Goal: Task Accomplishment & Management: Complete application form

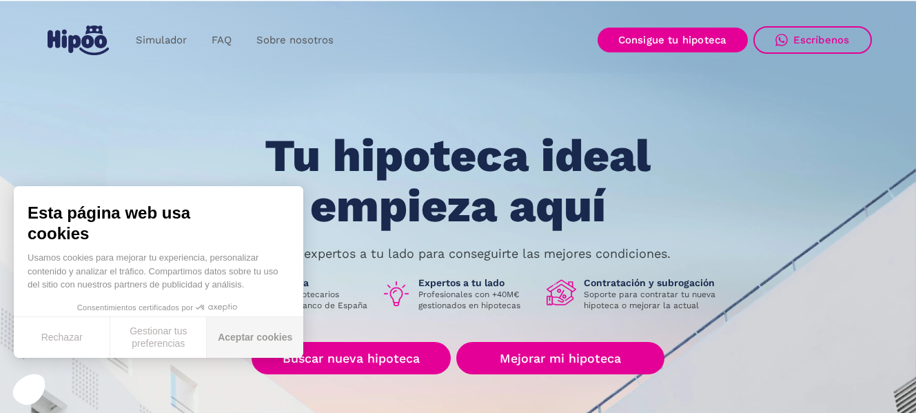
click at [245, 339] on button "Aceptar cookies" at bounding box center [255, 337] width 96 height 41
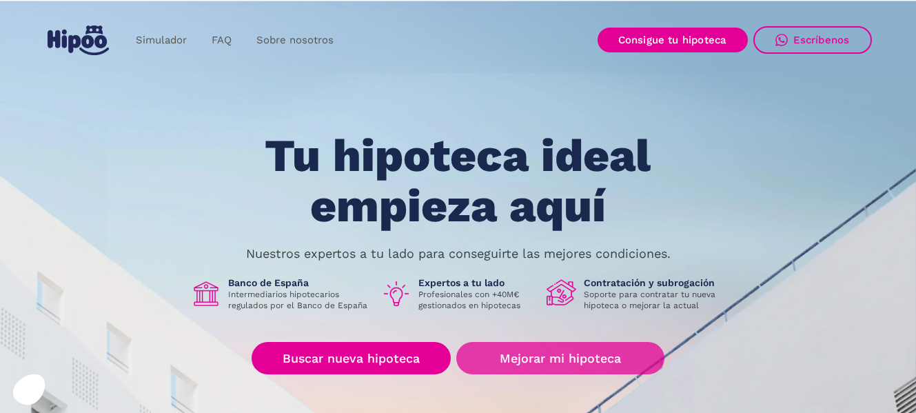
click at [538, 357] on link "Mejorar mi hipoteca" at bounding box center [559, 358] width 207 height 32
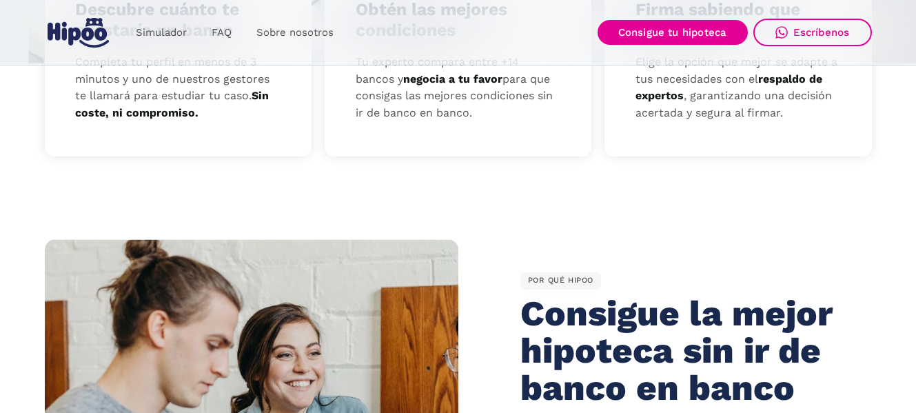
scroll to position [689, 0]
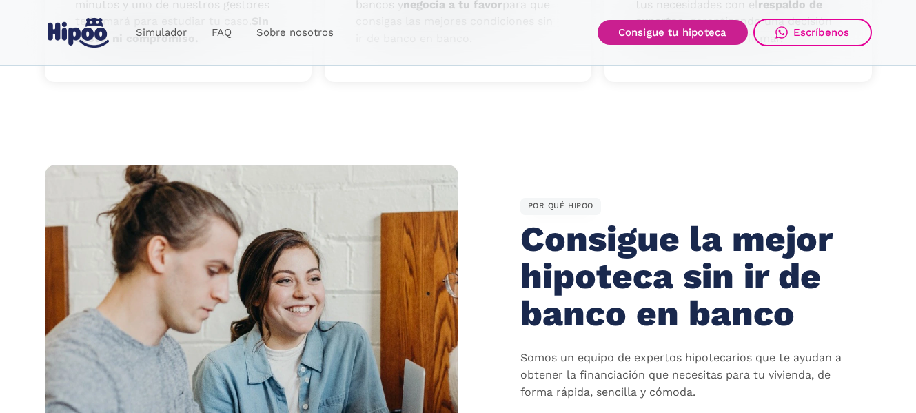
click at [684, 33] on link "Consigue tu hipoteca" at bounding box center [673, 32] width 150 height 25
